Goal: Information Seeking & Learning: Learn about a topic

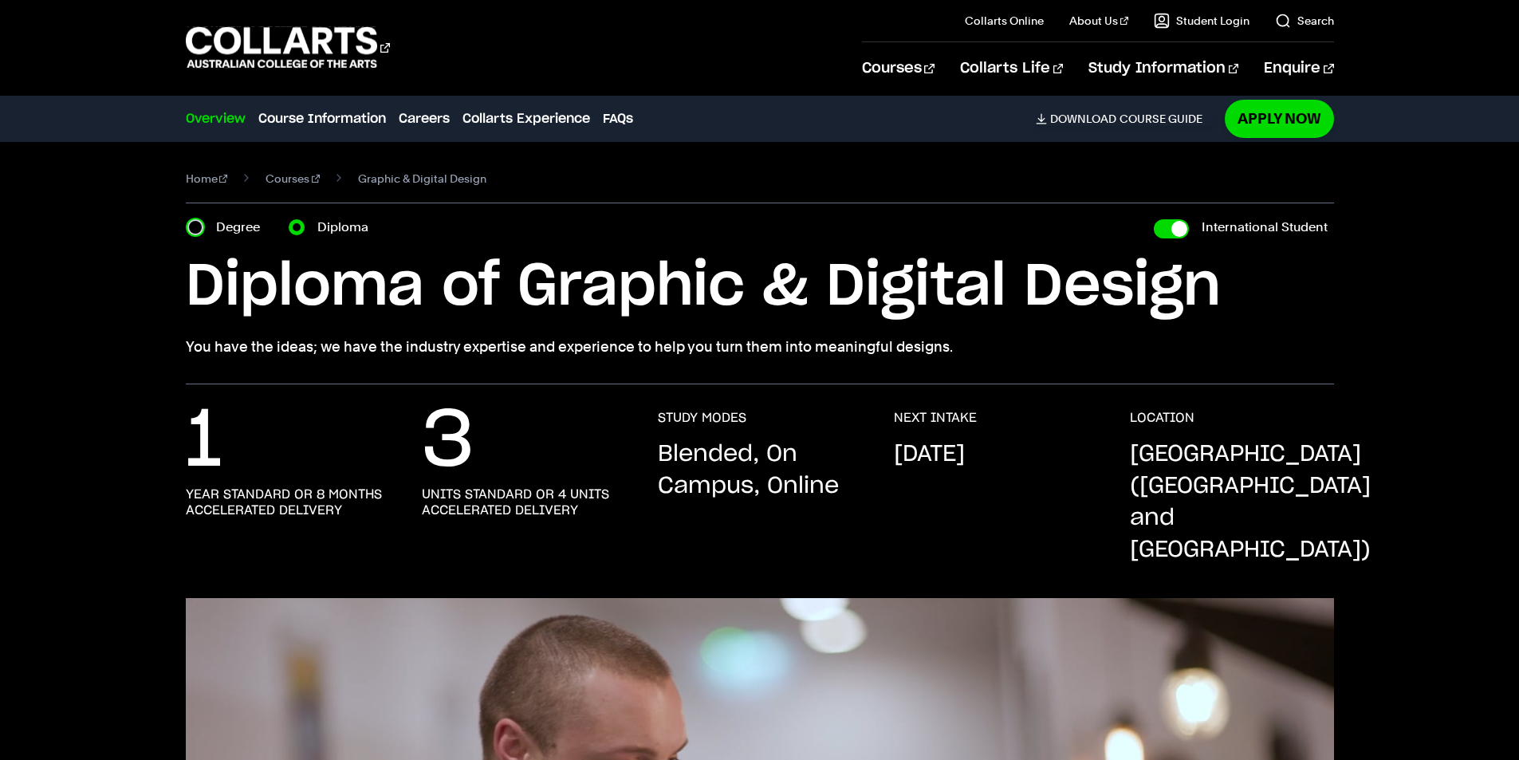
click at [194, 233] on input "Degree" at bounding box center [195, 227] width 16 height 16
radio input "true"
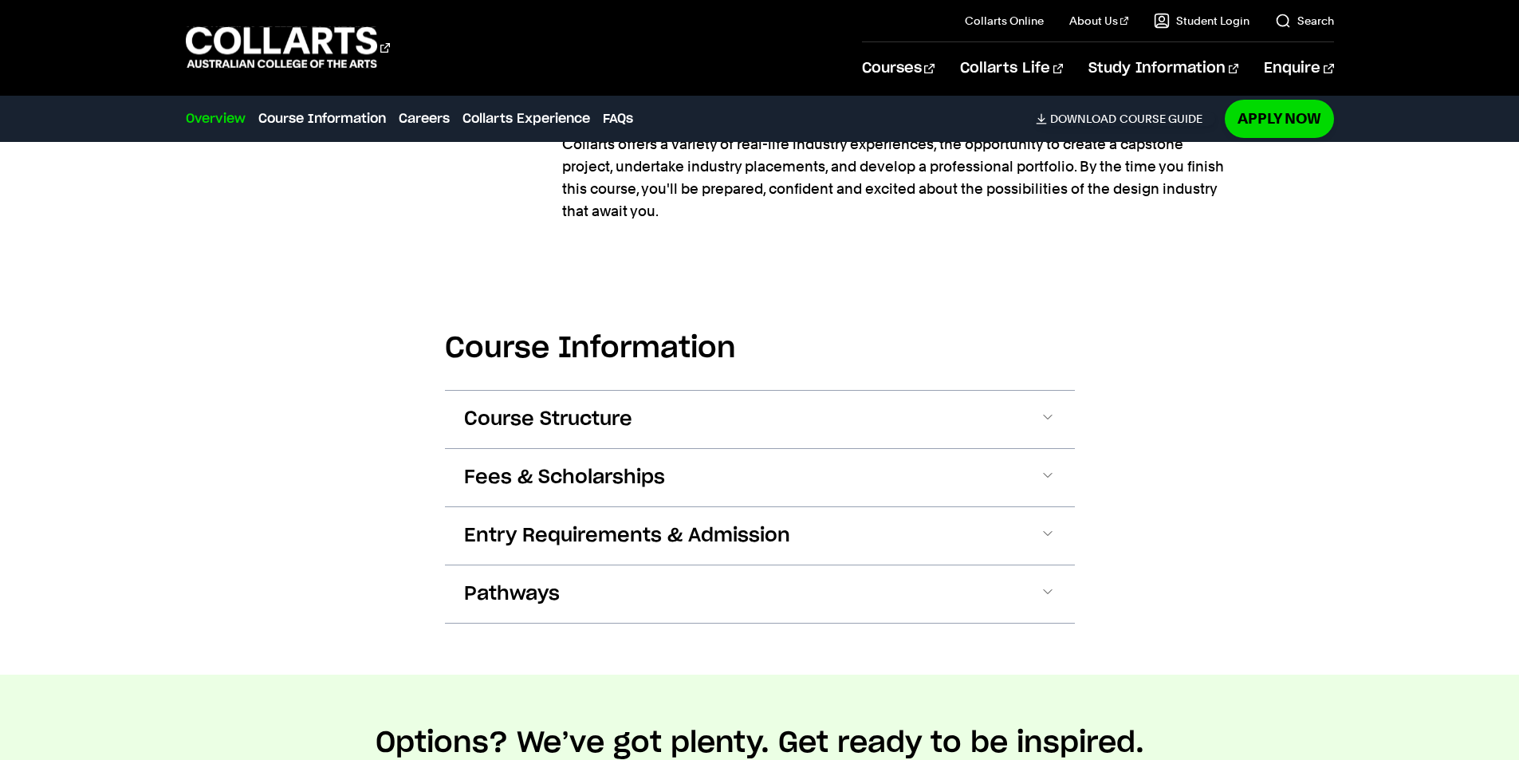
scroll to position [1595, 0]
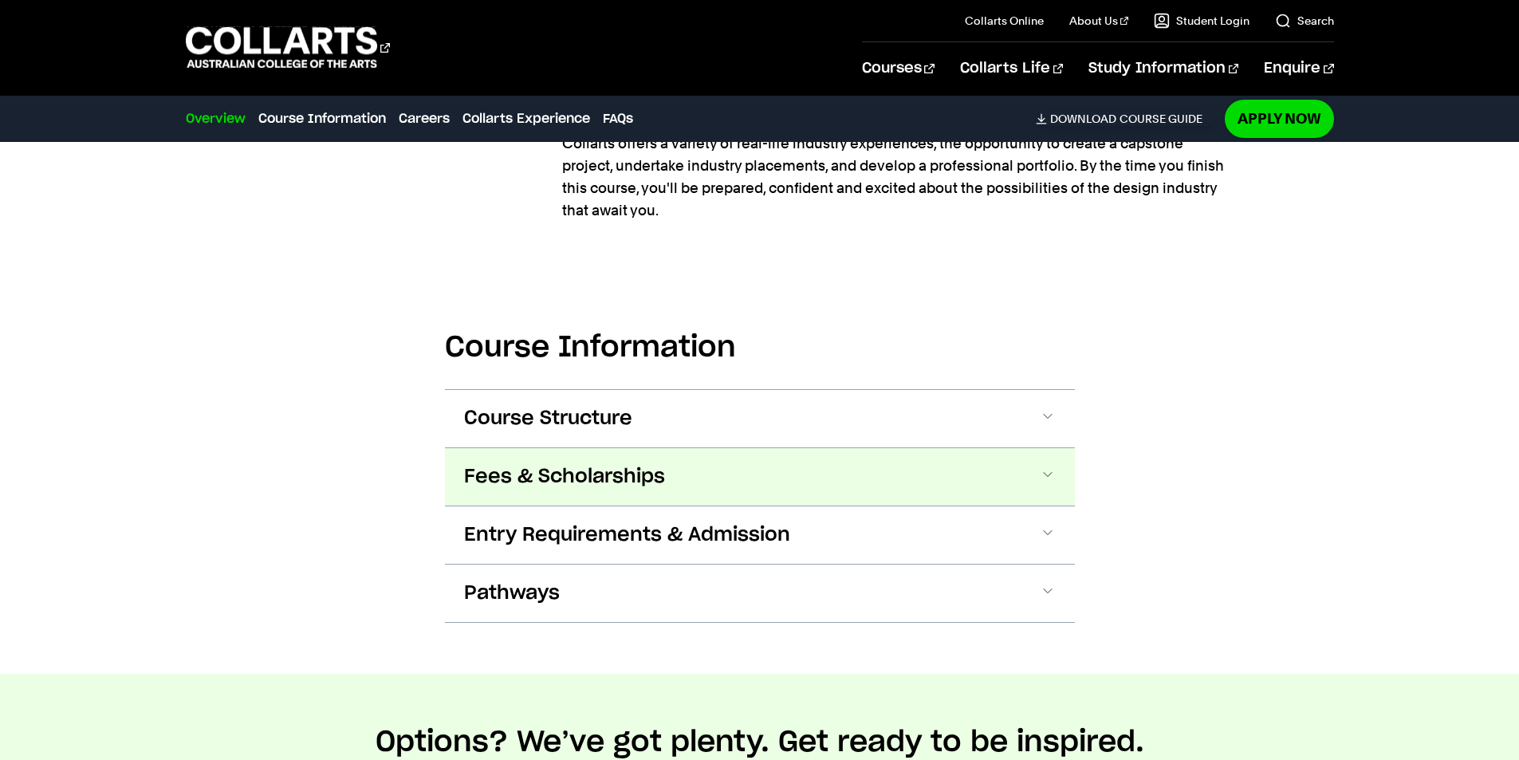
click at [562, 464] on span "Fees & Scholarships" at bounding box center [564, 477] width 201 height 26
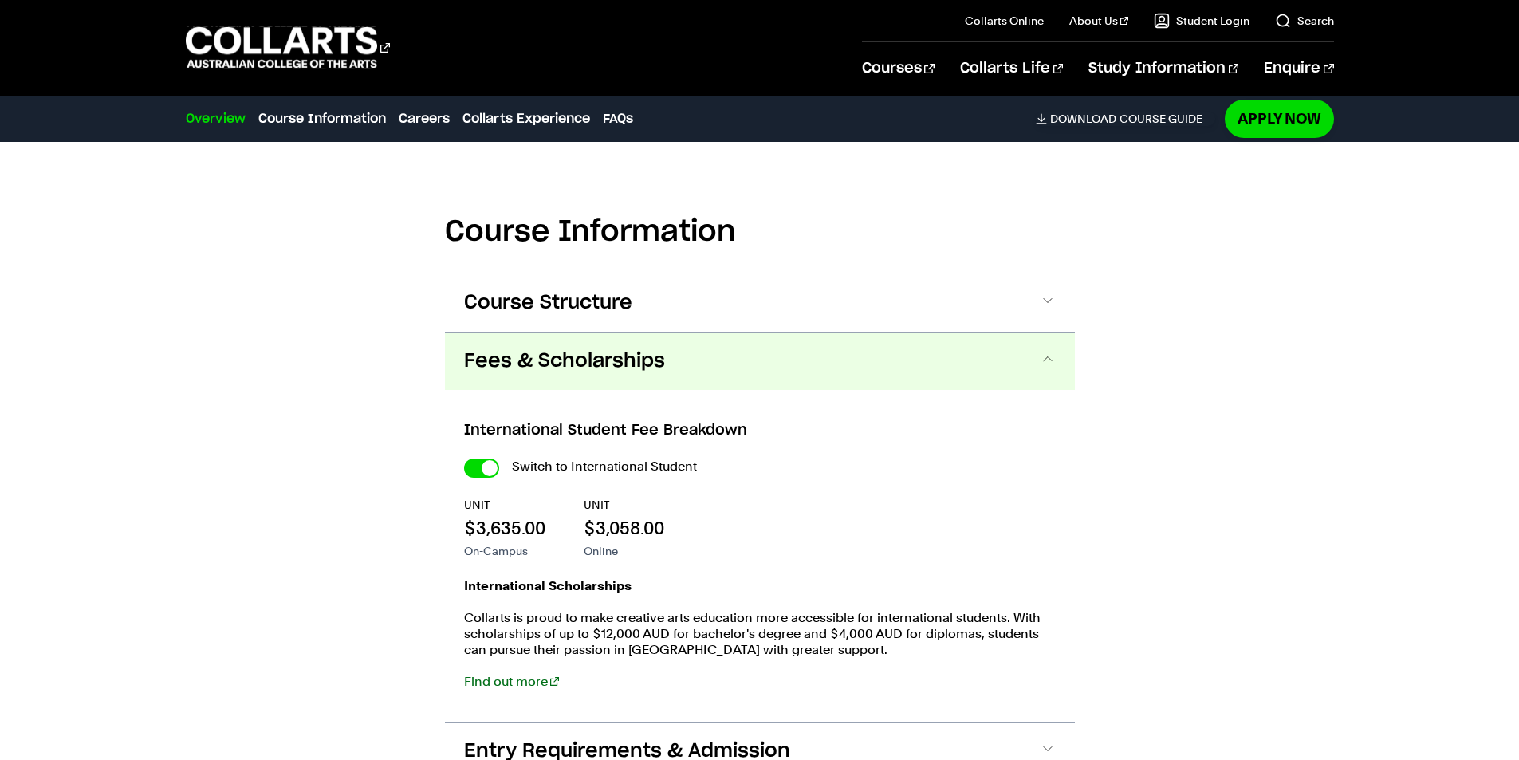
scroll to position [1708, 0]
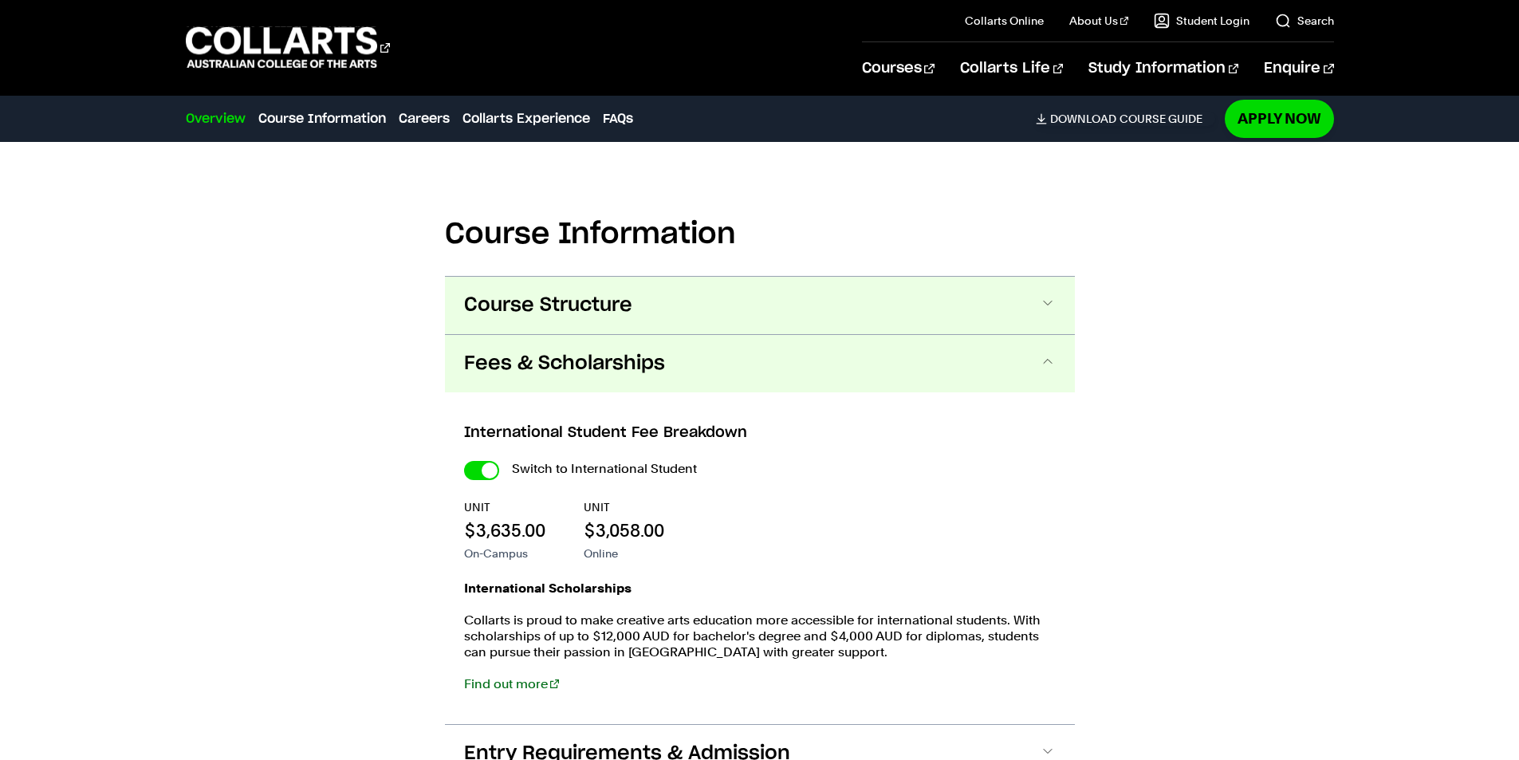
click at [657, 277] on button "Course Structure" at bounding box center [760, 305] width 630 height 57
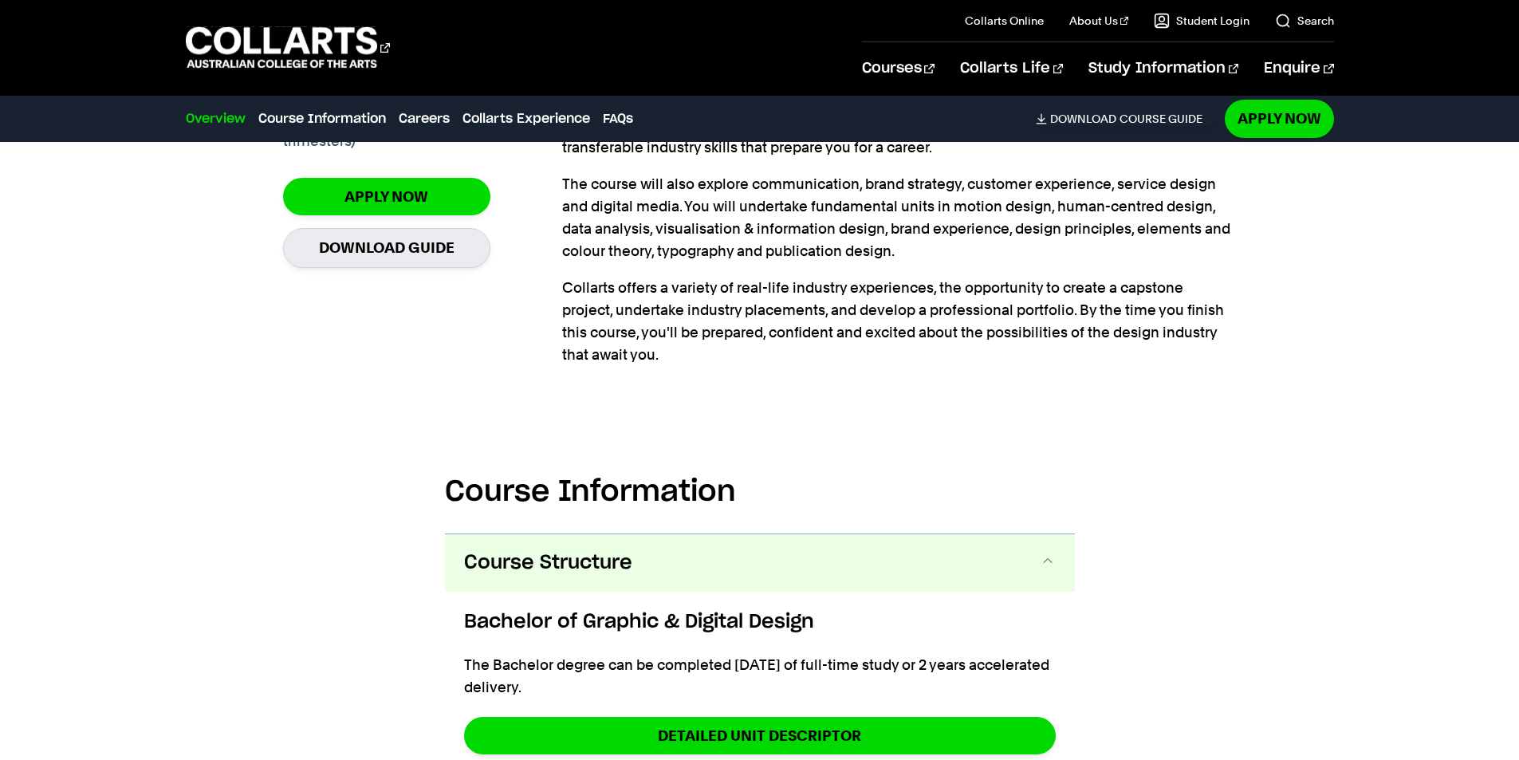
scroll to position [1410, 0]
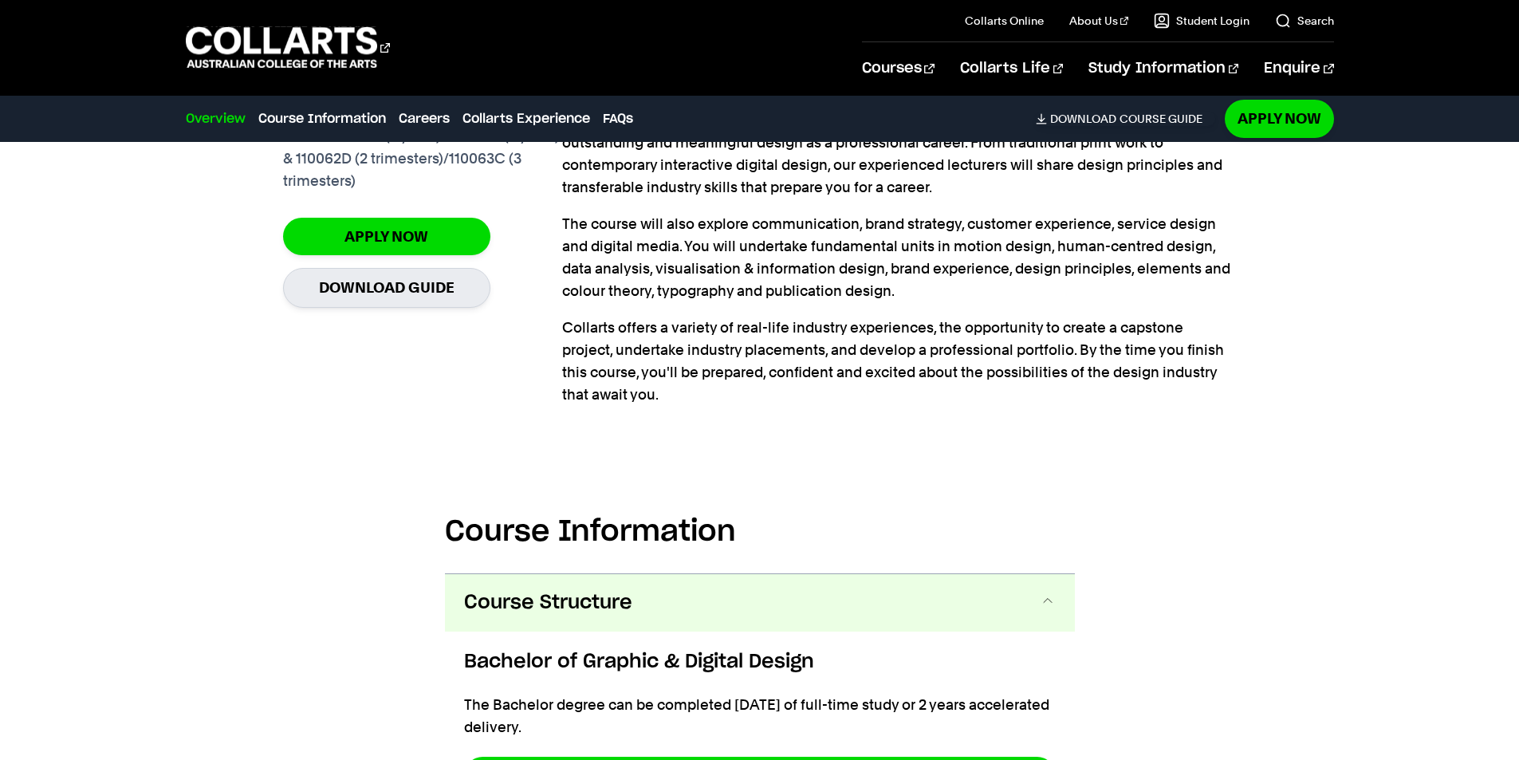
click at [564, 590] on span "Course Structure" at bounding box center [548, 603] width 168 height 26
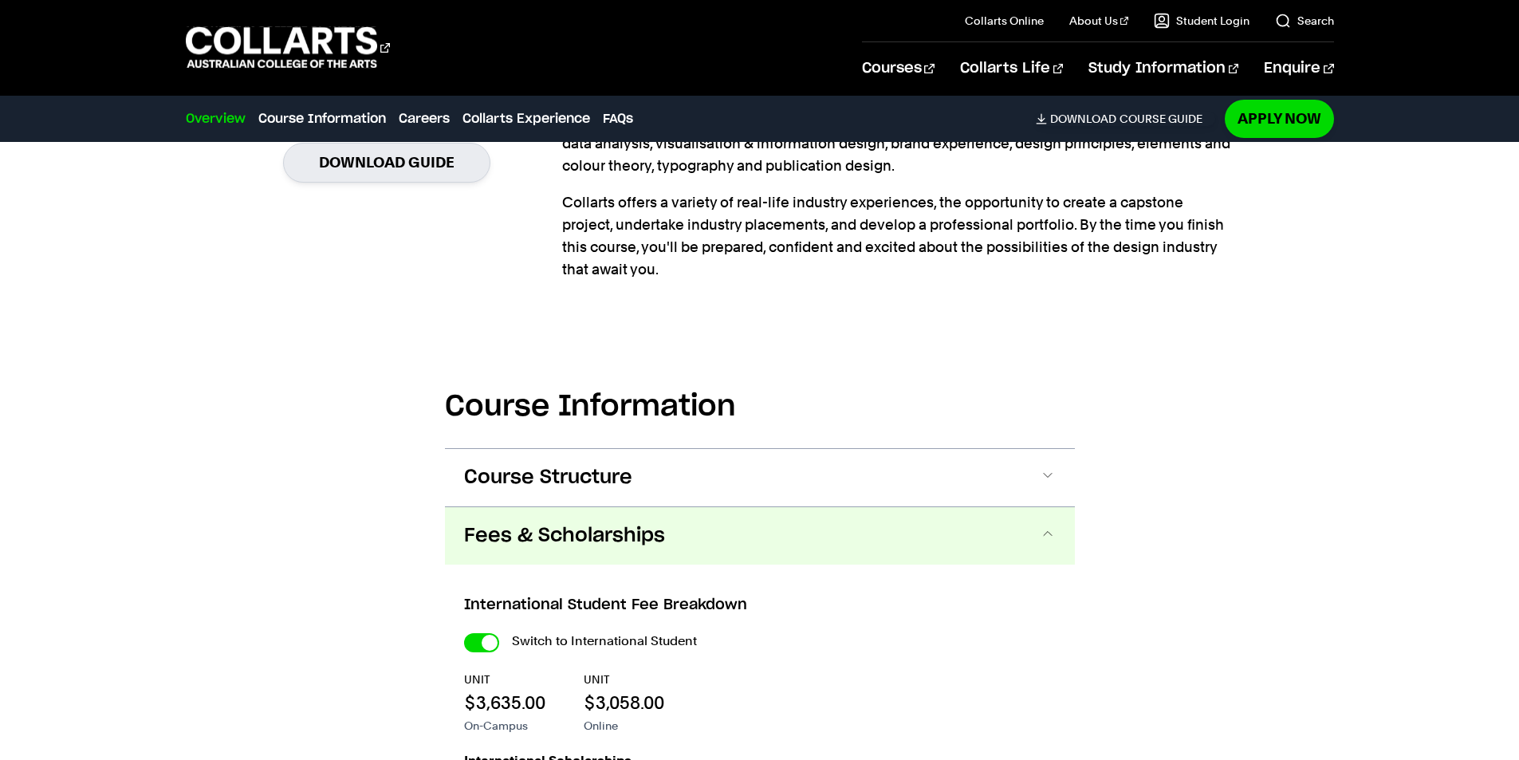
scroll to position [1570, 0]
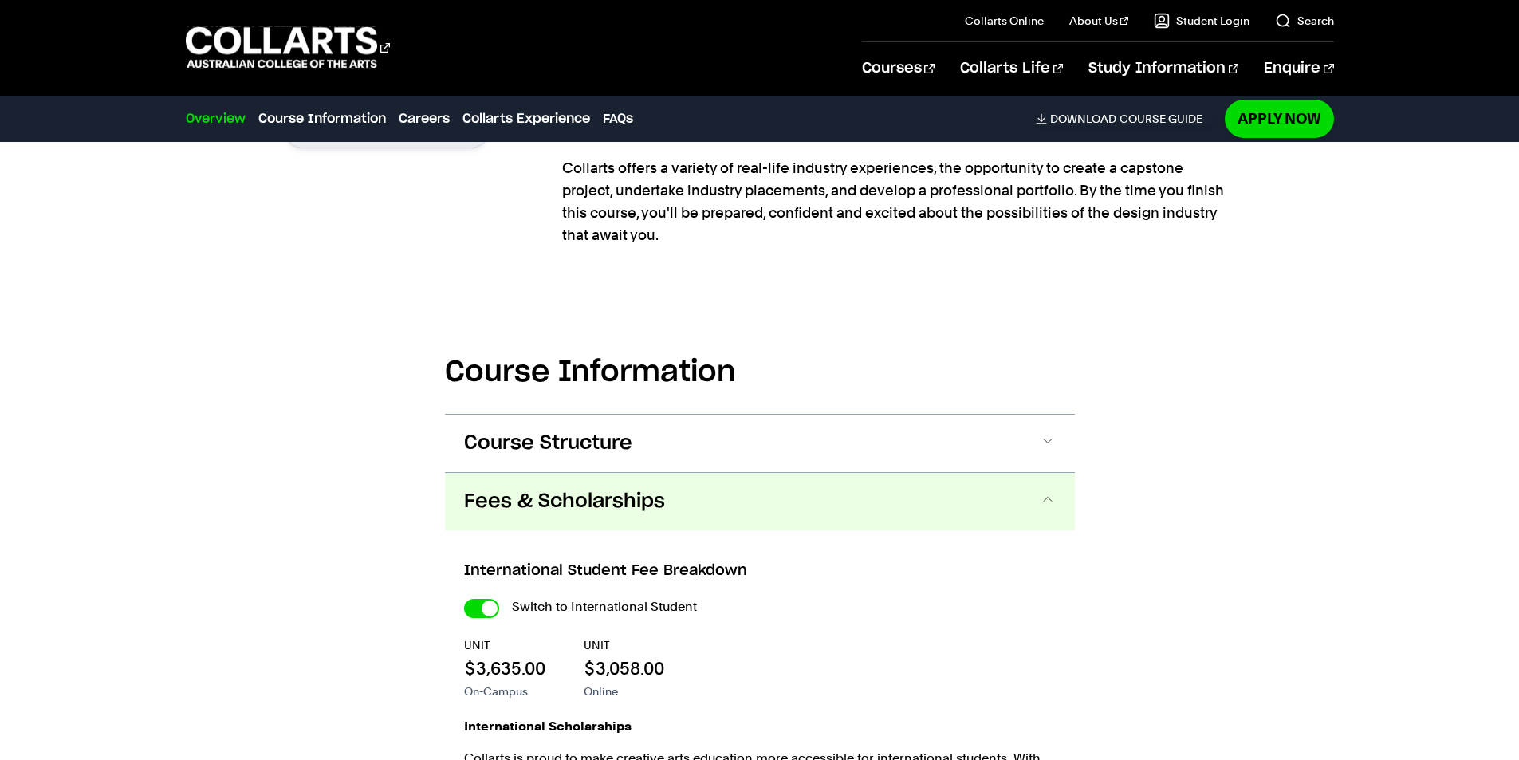
click at [596, 483] on button "Fees & Scholarships" at bounding box center [760, 501] width 630 height 57
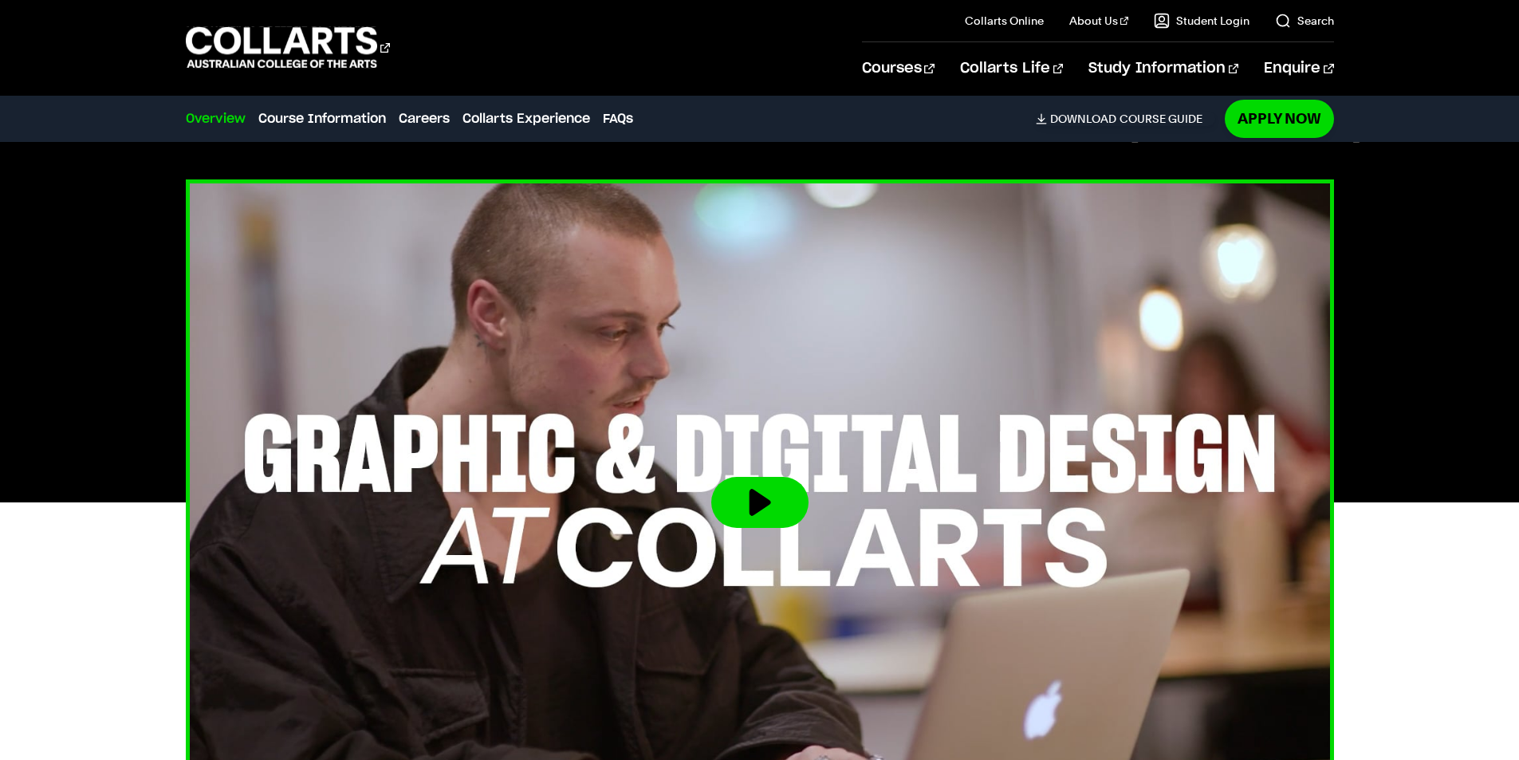
scroll to position [374, 0]
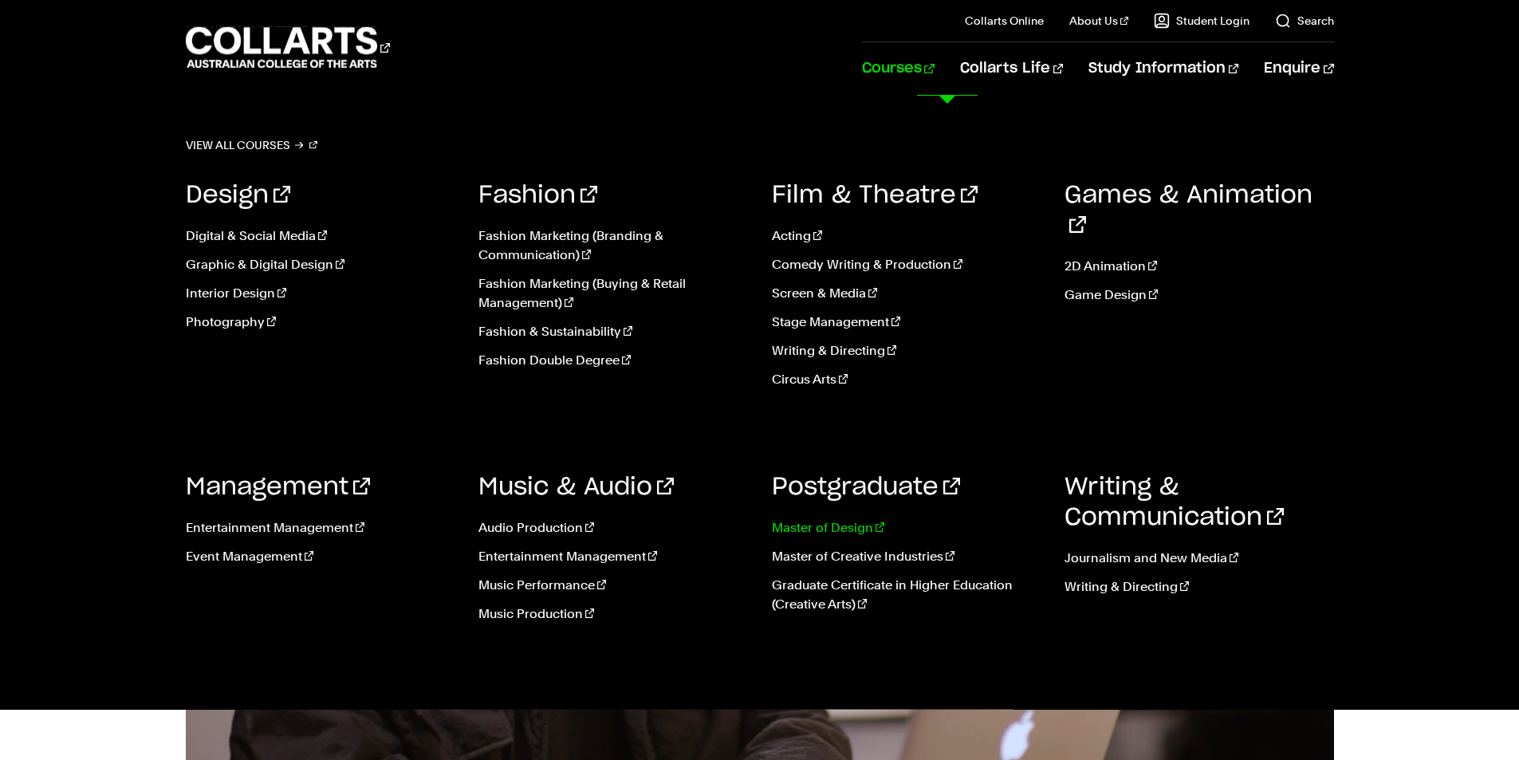
click at [841, 526] on link "Master of Design" at bounding box center [906, 527] width 269 height 19
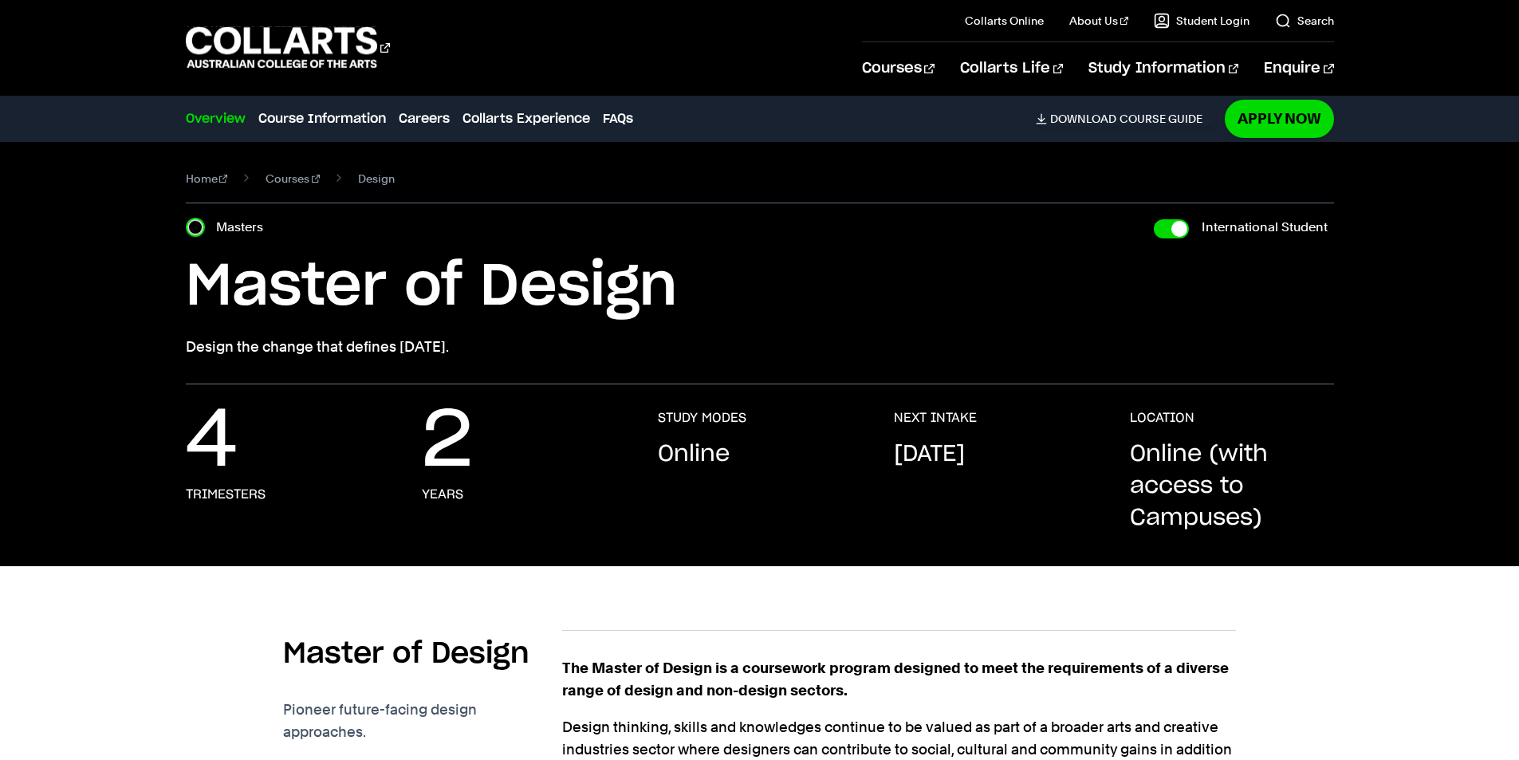
click at [193, 225] on input "Masters" at bounding box center [195, 227] width 16 height 16
radio input "true"
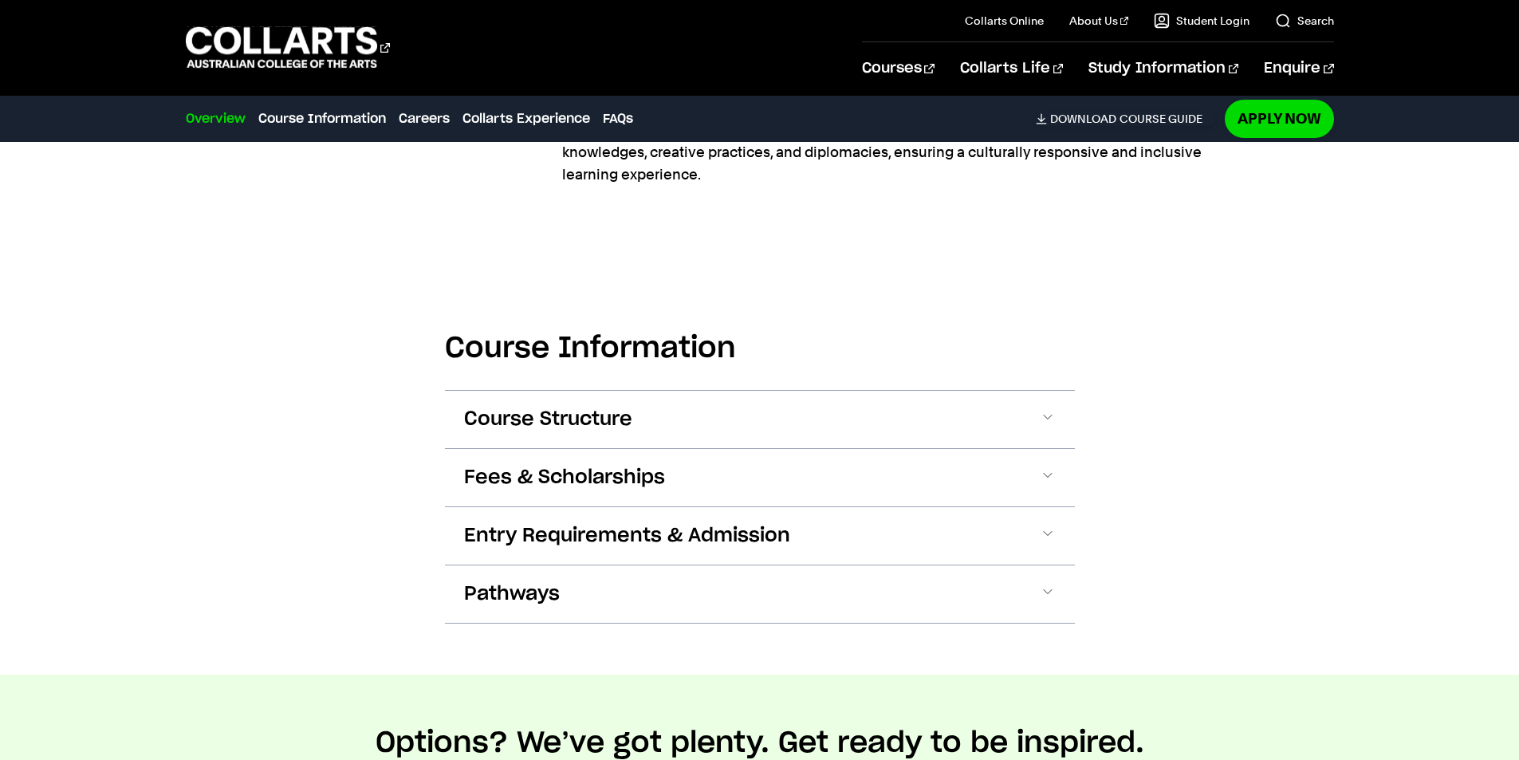
scroll to position [797, 0]
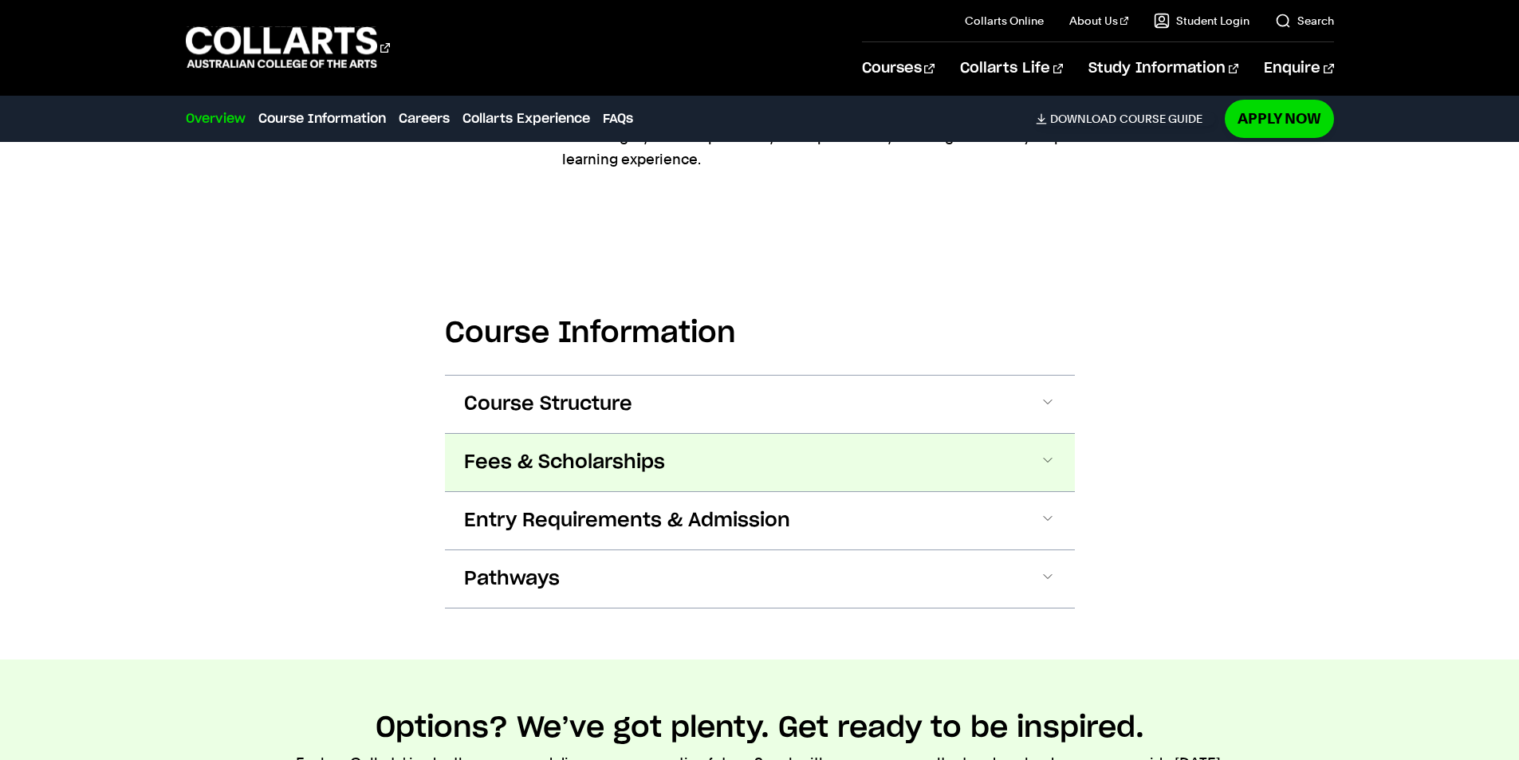
click at [550, 466] on span "Fees & Scholarships" at bounding box center [564, 463] width 201 height 26
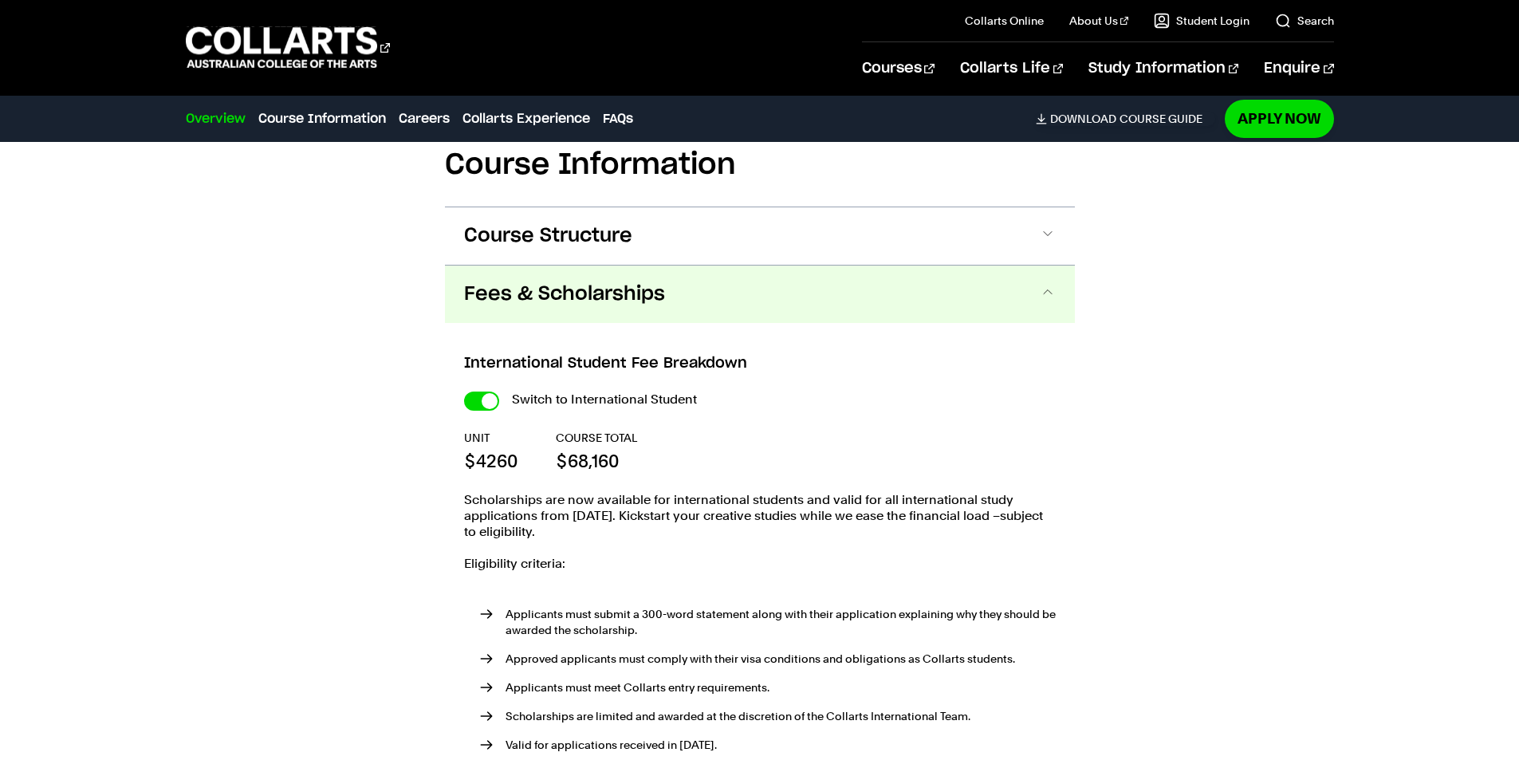
scroll to position [928, 0]
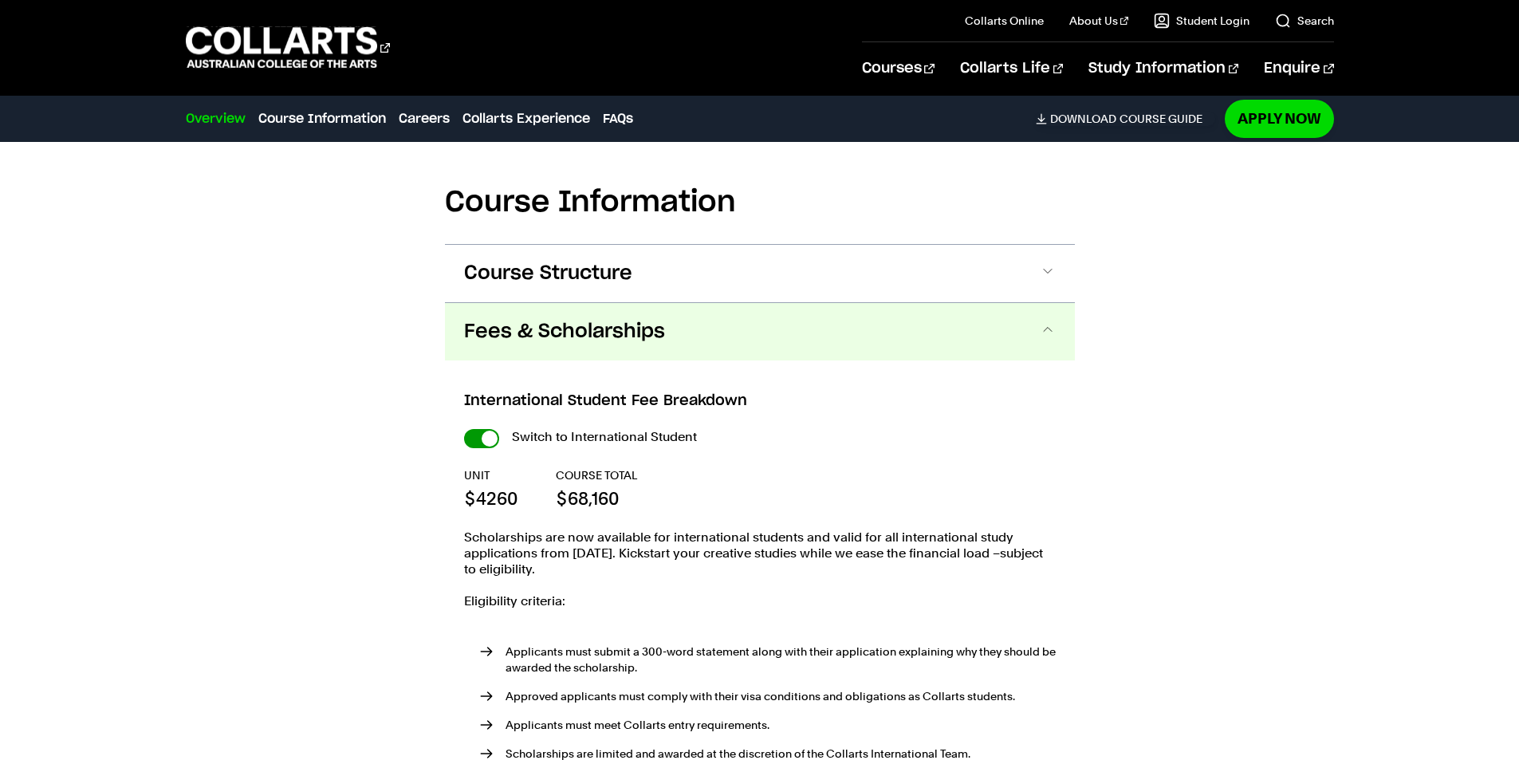
click at [475, 439] on input "International Student" at bounding box center [481, 438] width 35 height 19
checkbox input "false"
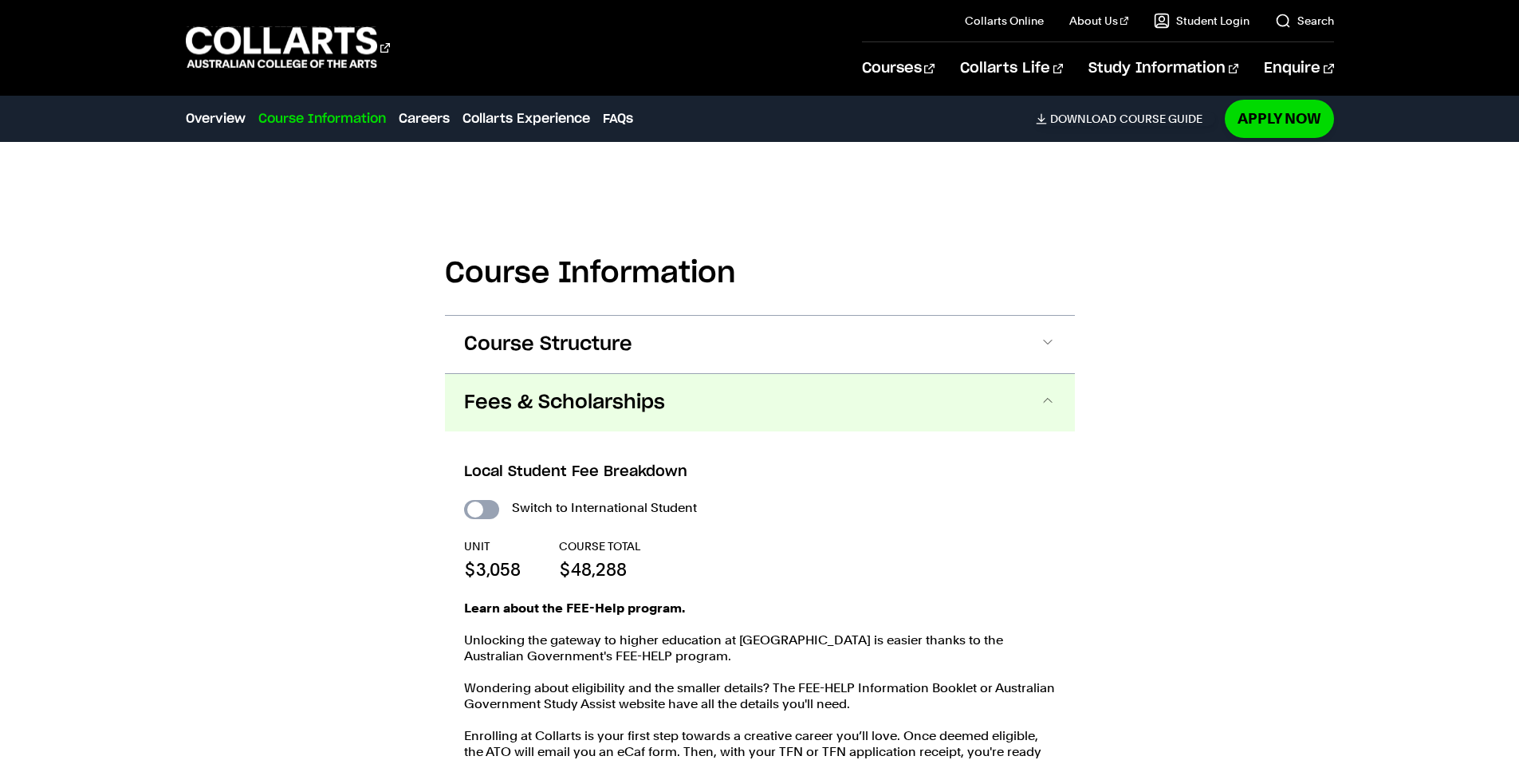
scroll to position [999, 0]
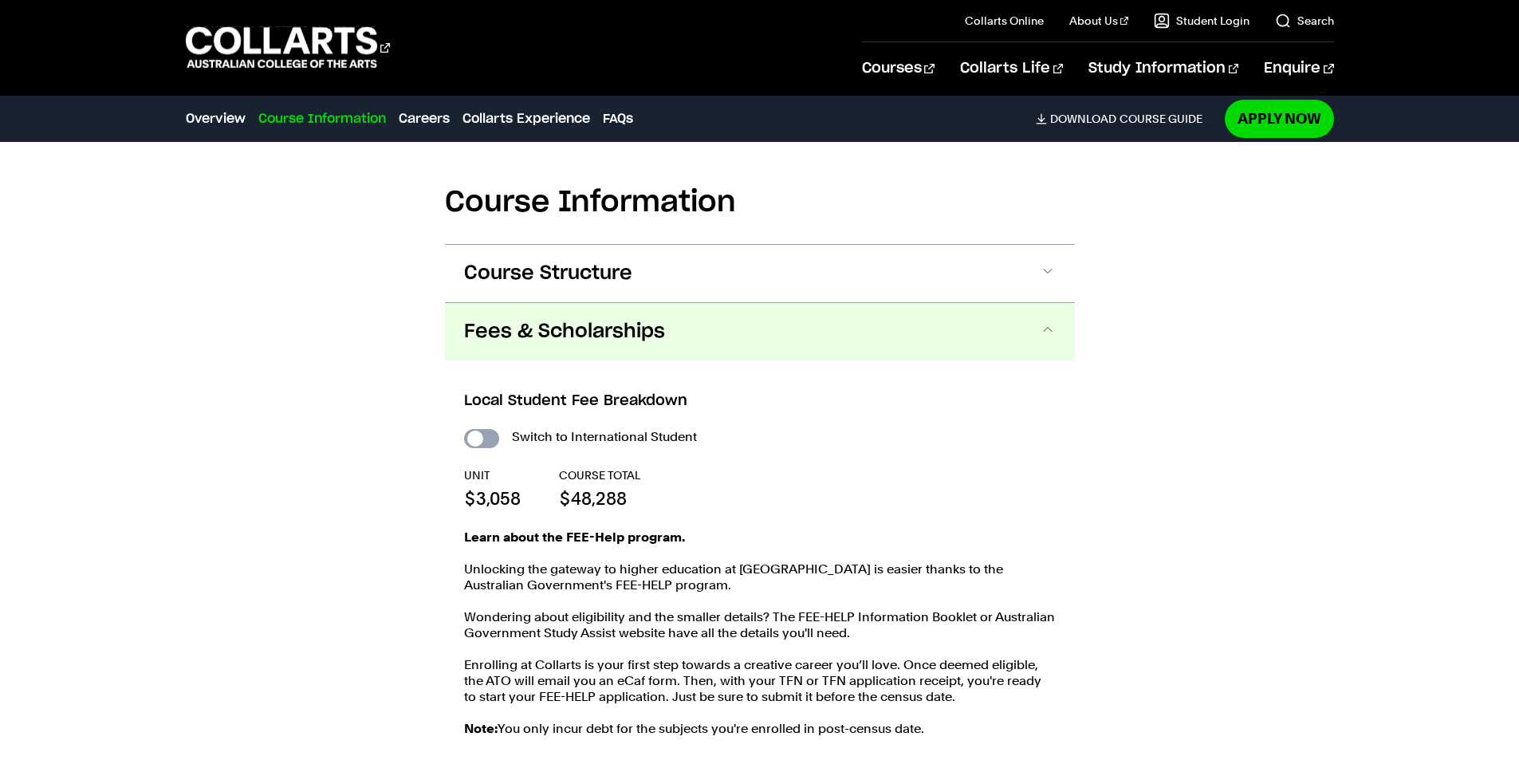
click at [491, 440] on input "International Student" at bounding box center [481, 438] width 35 height 19
checkbox input "true"
